Goal: Task Accomplishment & Management: Manage account settings

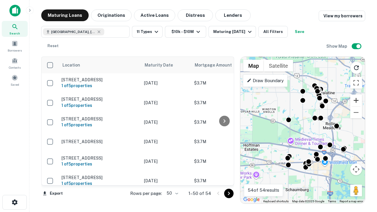
click at [356, 101] on button "Zoom in" at bounding box center [357, 101] width 12 height 12
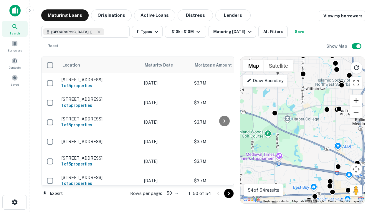
click at [356, 101] on button "Zoom in" at bounding box center [357, 101] width 12 height 12
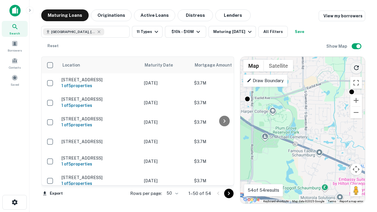
click at [357, 67] on icon "Reload search area" at bounding box center [356, 67] width 7 height 7
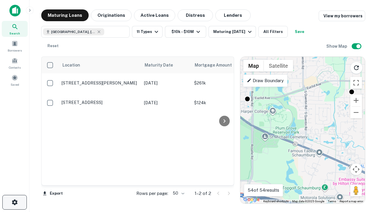
click at [14, 203] on icon "button" at bounding box center [14, 202] width 7 height 7
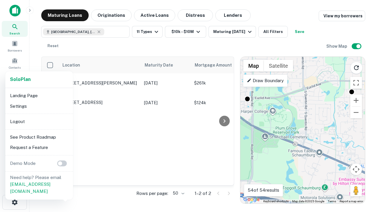
click at [39, 121] on li "Logout" at bounding box center [39, 121] width 63 height 11
